Goal: Task Accomplishment & Management: Use online tool/utility

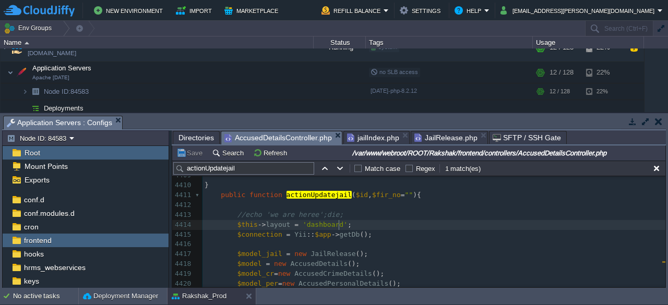
scroll to position [3, 10]
click at [378, 227] on pre "$this -> layout = 'dashboard' ;" at bounding box center [434, 225] width 463 height 10
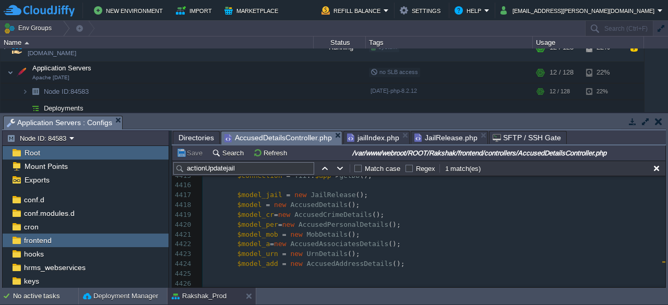
scroll to position [44575, 0]
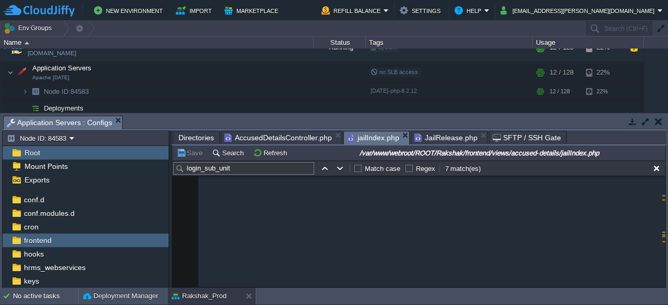
click at [366, 137] on span "jailIndex.php" at bounding box center [373, 138] width 52 height 13
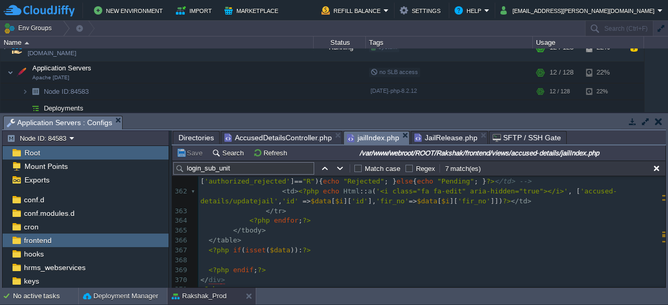
click at [398, 132] on em "jailIndex.php" at bounding box center [378, 138] width 62 height 13
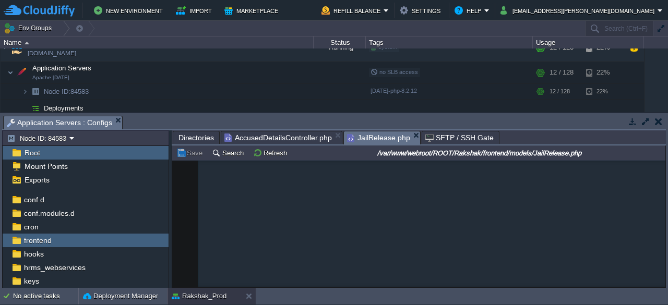
click at [364, 135] on span "JailRelease.php" at bounding box center [378, 138] width 63 height 13
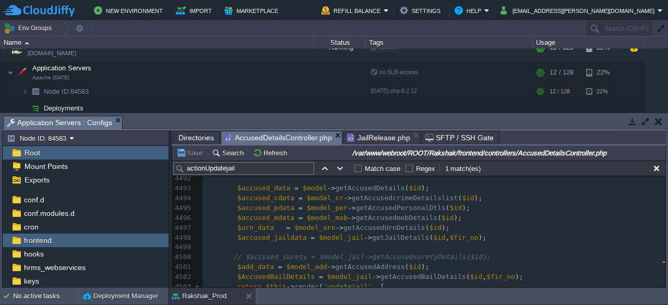
click at [274, 140] on span "AccusedDetailsController.php" at bounding box center [279, 138] width 108 height 13
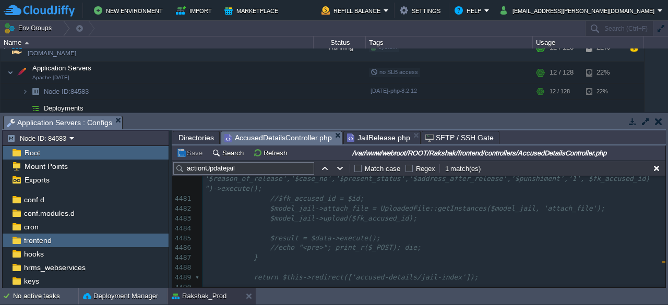
scroll to position [45167, 0]
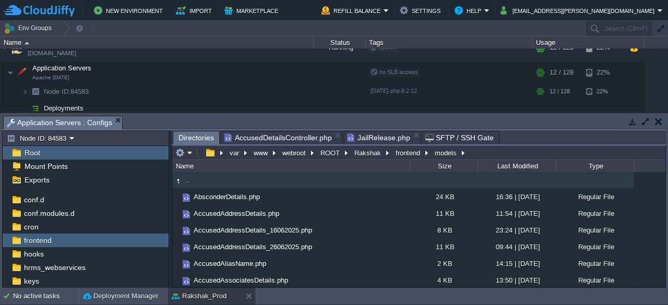
click at [188, 136] on span "Directories" at bounding box center [197, 138] width 36 height 13
click at [401, 151] on button "frontend" at bounding box center [408, 152] width 29 height 9
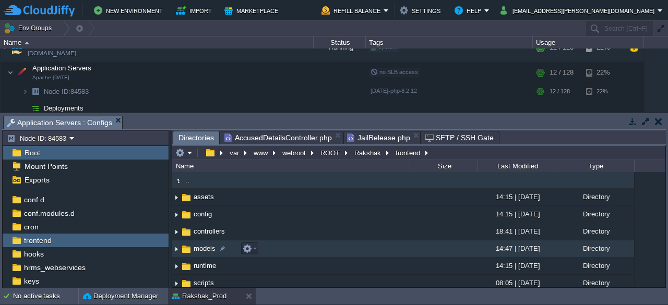
click at [201, 253] on span "models" at bounding box center [204, 248] width 25 height 9
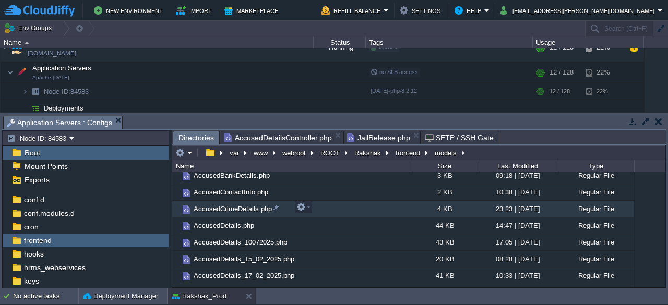
click at [217, 207] on span "AccusedCrimeDetails.php" at bounding box center [232, 209] width 81 height 9
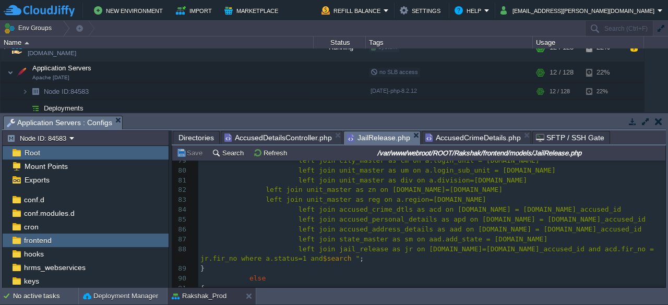
click at [363, 140] on span "JailRelease.php" at bounding box center [378, 138] width 63 height 13
click at [454, 136] on span "AccusedCrimeDetails.php" at bounding box center [474, 138] width 96 height 13
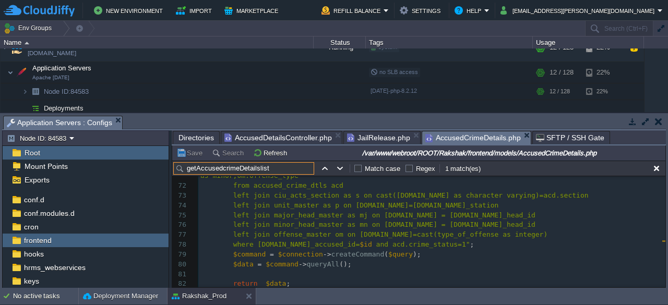
type input "getAccusedcrimeDetailslist"
click at [416, 243] on span "and acd.crime_status=1"" at bounding box center [423, 245] width 94 height 8
type textarea "'"
click at [411, 243] on span "and acd.crime_status=1'"" at bounding box center [425, 245] width 98 height 8
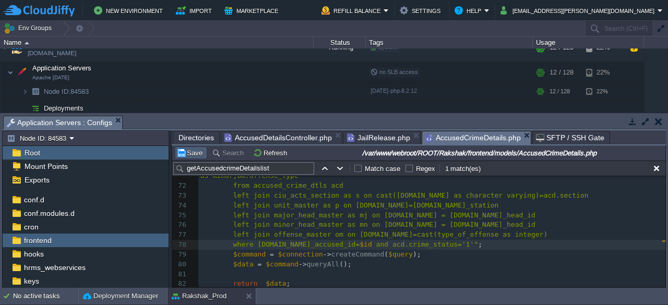
type textarea "'"
click at [188, 157] on button "Save" at bounding box center [190, 152] width 29 height 9
click at [424, 244] on div "xxxxxxxxxx 45 from accused_crime_dtls as cr 46 full join unit_master as p on [D…" at bounding box center [431, 141] width 467 height 473
click at [419, 244] on span "and acd.crime_status='1"" at bounding box center [425, 245] width 98 height 8
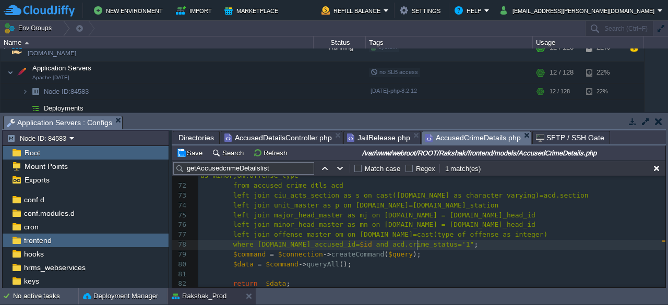
click at [417, 244] on div "xxxxxxxxxx 45 from accused_crime_dtls as cr 46 full join unit_master as p on [D…" at bounding box center [431, 141] width 467 height 473
click at [195, 157] on button "Save" at bounding box center [190, 152] width 29 height 9
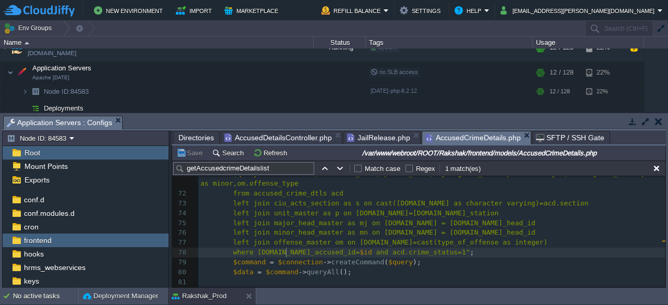
scroll to position [3, 0]
click at [285, 253] on span "where [DOMAIN_NAME]_accused_id=" at bounding box center [296, 253] width 127 height 8
type textarea "fk_accused_id"
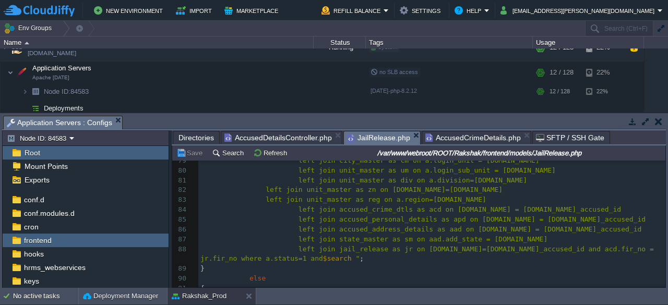
click at [369, 136] on span "JailRelease.php" at bounding box center [378, 138] width 63 height 13
click at [294, 138] on span "AccusedDetailsController.php" at bounding box center [279, 138] width 108 height 13
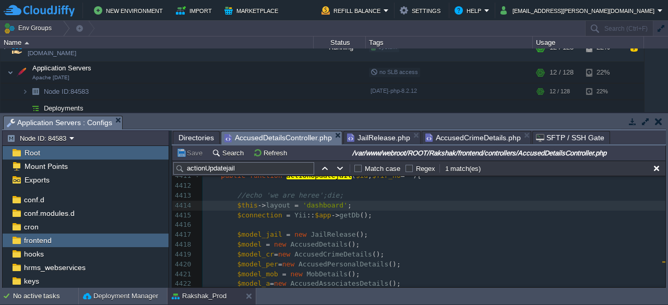
scroll to position [44600, 0]
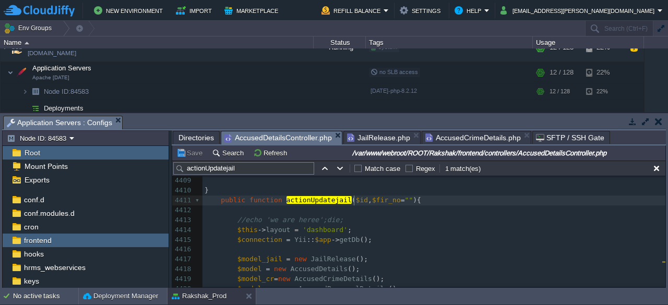
click at [356, 201] on span "$id" at bounding box center [362, 200] width 12 height 8
type textarea "="""
click at [191, 156] on button "Save" at bounding box center [190, 152] width 29 height 9
click at [365, 199] on div "xxxxxxxxxx 4399 if ( $MinorHead > 0 ) 4400 { 4401 echo '<option value="">All Mi…" at bounding box center [434, 304] width 463 height 453
click at [195, 158] on td "Save" at bounding box center [191, 153] width 32 height 13
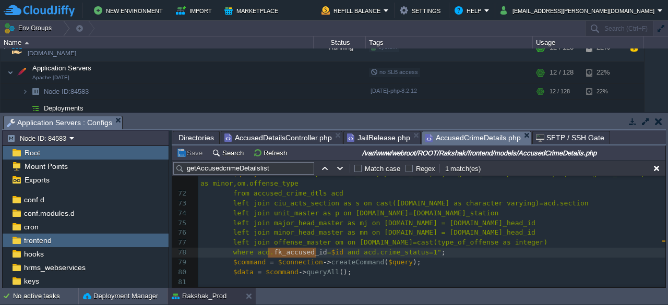
click at [464, 139] on span "AccusedCrimeDetails.php" at bounding box center [474, 138] width 96 height 13
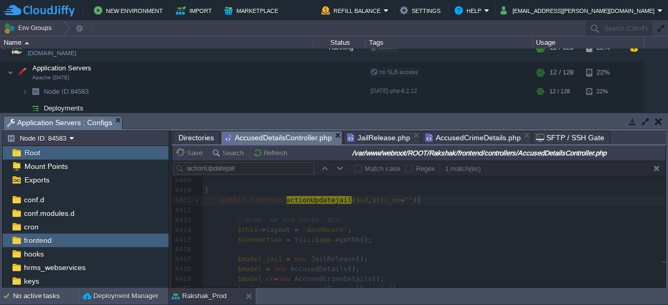
click at [281, 136] on span "AccusedDetailsController.php" at bounding box center [279, 138] width 108 height 13
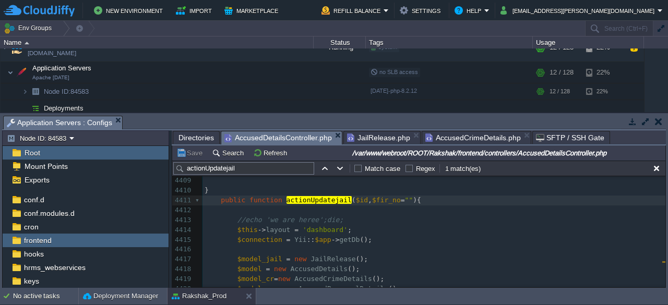
click at [456, 140] on span "AccusedCrimeDetails.php" at bounding box center [474, 138] width 96 height 13
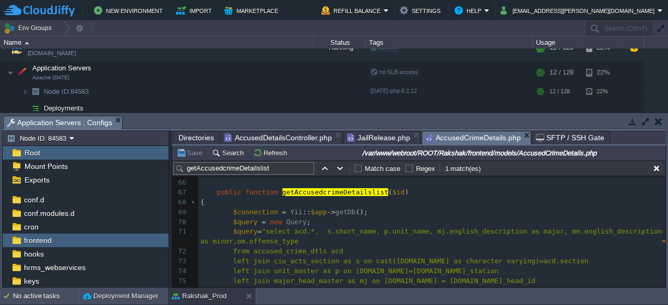
scroll to position [659, 0]
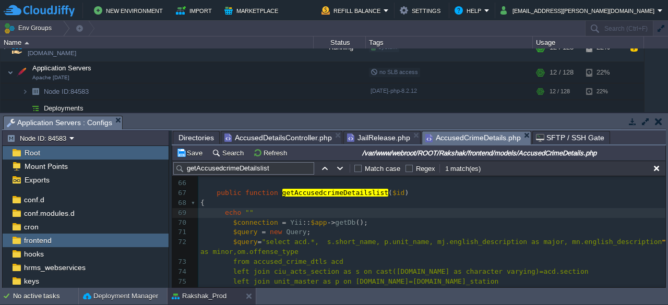
type textarea "echo "";"
type textarea "ffff"
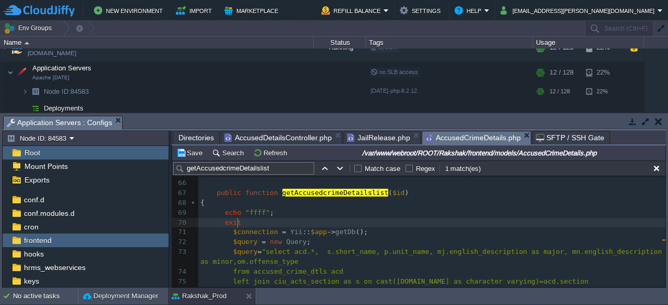
scroll to position [3, 18]
type textarea "exit;"
click at [195, 152] on button "Save" at bounding box center [190, 152] width 29 height 9
type textarea "echo "ffff"; exit;"
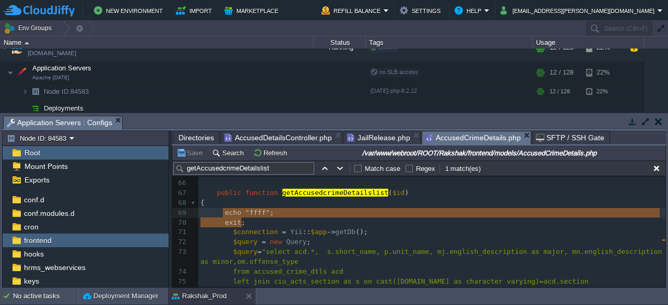
drag, startPoint x: 243, startPoint y: 221, endPoint x: 221, endPoint y: 214, distance: 23.1
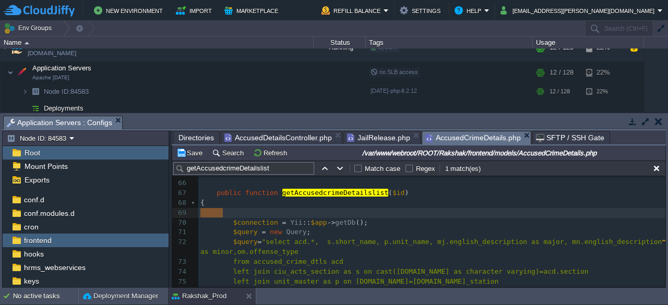
drag, startPoint x: 225, startPoint y: 213, endPoint x: 195, endPoint y: 215, distance: 30.4
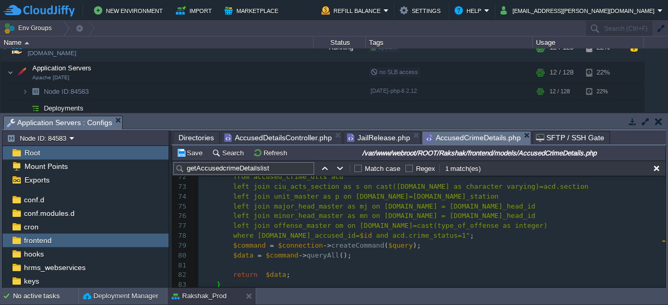
scroll to position [734, 0]
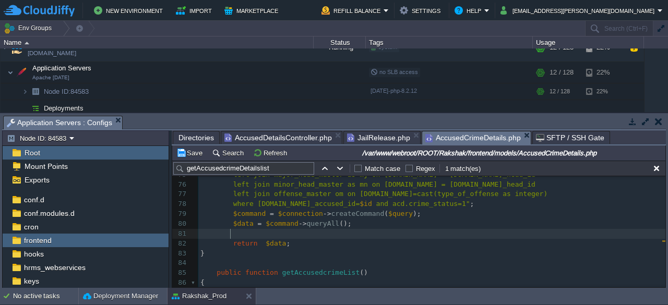
click at [272, 234] on pre at bounding box center [431, 234] width 467 height 10
paste textarea
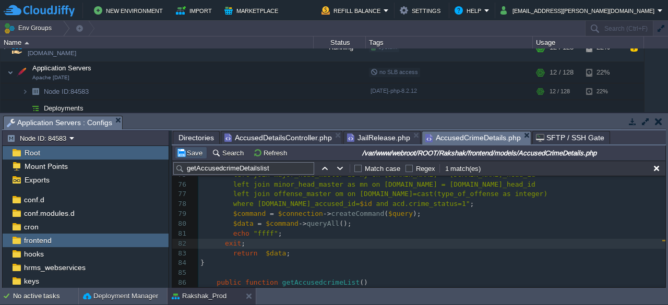
click at [187, 154] on button "Save" at bounding box center [190, 152] width 29 height 9
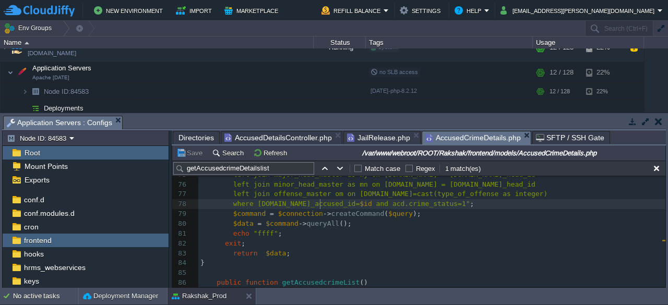
click at [321, 203] on div "xxxxxxxxxx 65 } 66 67 public function getAccusedcrimeDetailslist ( $id ) 68 { 6…" at bounding box center [431, 224] width 467 height 325
type textarea "'".."
type textarea "."'"
click at [188, 153] on button "Save" at bounding box center [190, 152] width 29 height 9
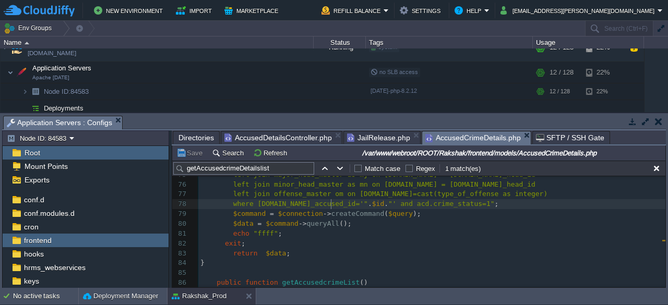
click at [331, 203] on div "xxxxxxxxxx 65 } 66 67 public function getAccusedcrimeDetailslist ( $id ) 68 { 6…" at bounding box center [431, 224] width 467 height 325
click at [339, 204] on div "xxxxxxxxxx 65 } 66 67 public function getAccusedcrimeDetailslist ( $id ) 68 { 6…" at bounding box center [431, 224] width 467 height 325
click at [196, 154] on button "Save" at bounding box center [190, 152] width 29 height 9
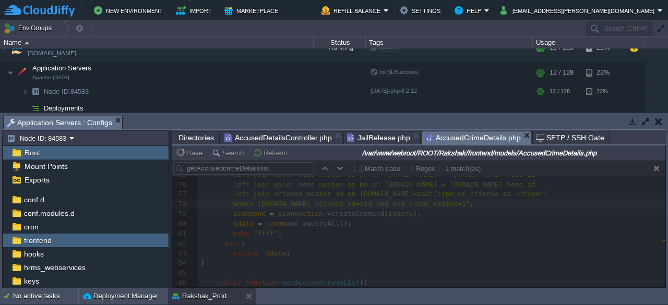
click at [254, 242] on div at bounding box center [418, 224] width 493 height 127
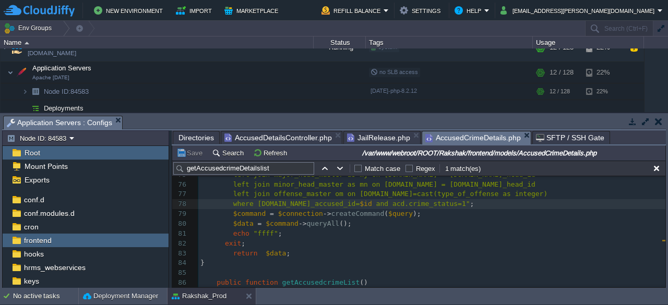
scroll to position [3, 0]
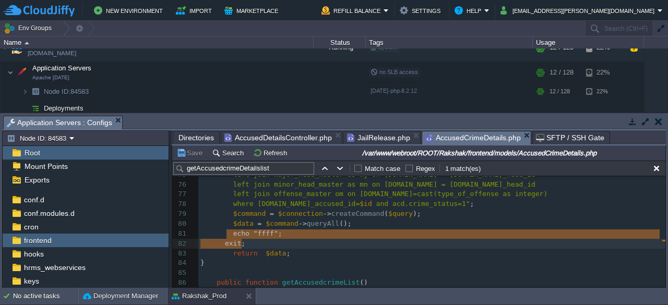
type textarea "echo "ffff"; exit;"
drag, startPoint x: 228, startPoint y: 233, endPoint x: 247, endPoint y: 244, distance: 22.4
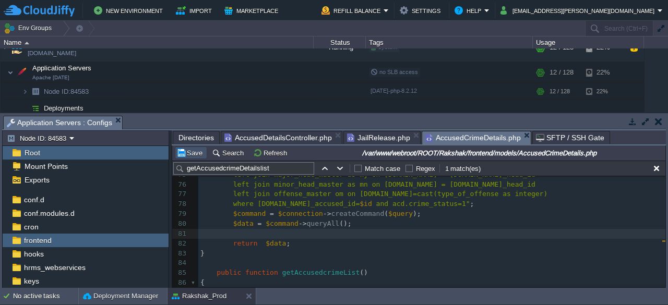
click at [193, 152] on button "Save" at bounding box center [190, 152] width 29 height 9
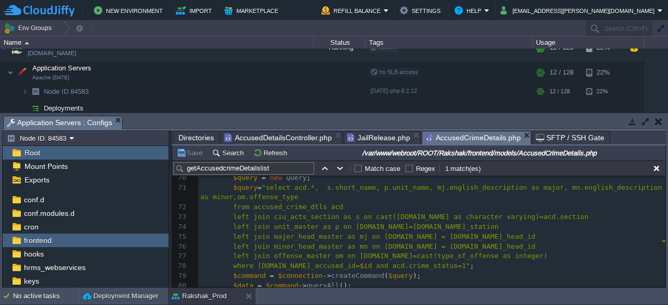
scroll to position [706, 0]
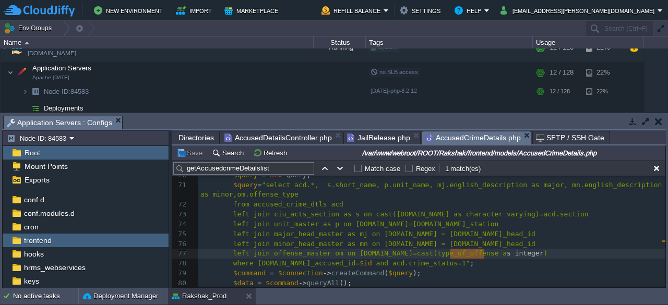
type textarea "as integer"
drag, startPoint x: 483, startPoint y: 252, endPoint x: 447, endPoint y: 252, distance: 36.0
type textarea "as integer"
drag, startPoint x: 442, startPoint y: 254, endPoint x: 482, endPoint y: 251, distance: 40.3
click at [186, 155] on button "Save" at bounding box center [190, 152] width 29 height 9
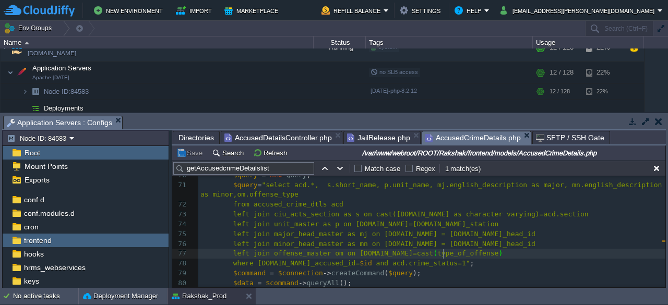
click at [441, 255] on span "type_of_offense" at bounding box center [468, 254] width 61 height 8
type textarea "as integer"
click at [513, 246] on pre "left join minor_head_master as mn on [DOMAIN_NAME] = [DOMAIN_NAME]_head_id" at bounding box center [431, 245] width 467 height 10
click at [190, 152] on button "Save" at bounding box center [190, 152] width 29 height 9
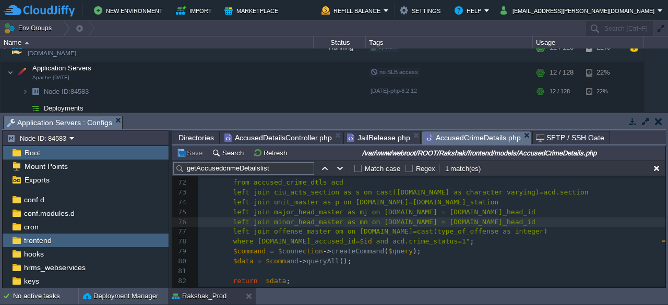
scroll to position [724, 0]
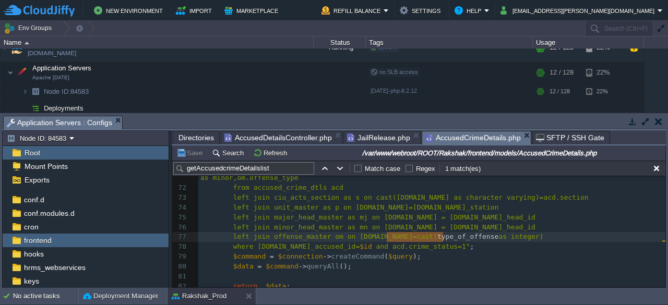
drag, startPoint x: 387, startPoint y: 235, endPoint x: 443, endPoint y: 237, distance: 55.9
type textarea "​type_of_offense"
paste textarea
click at [191, 155] on button "Save" at bounding box center [190, 152] width 29 height 9
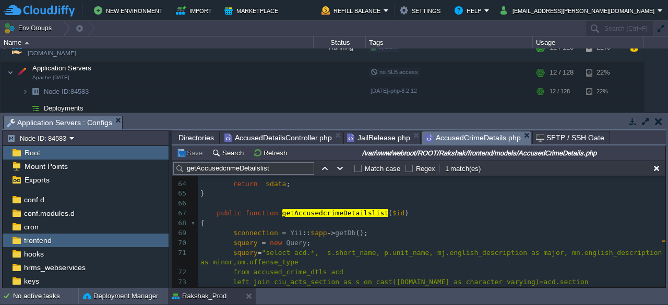
scroll to position [640, 0]
